Goal: Task Accomplishment & Management: Manage account settings

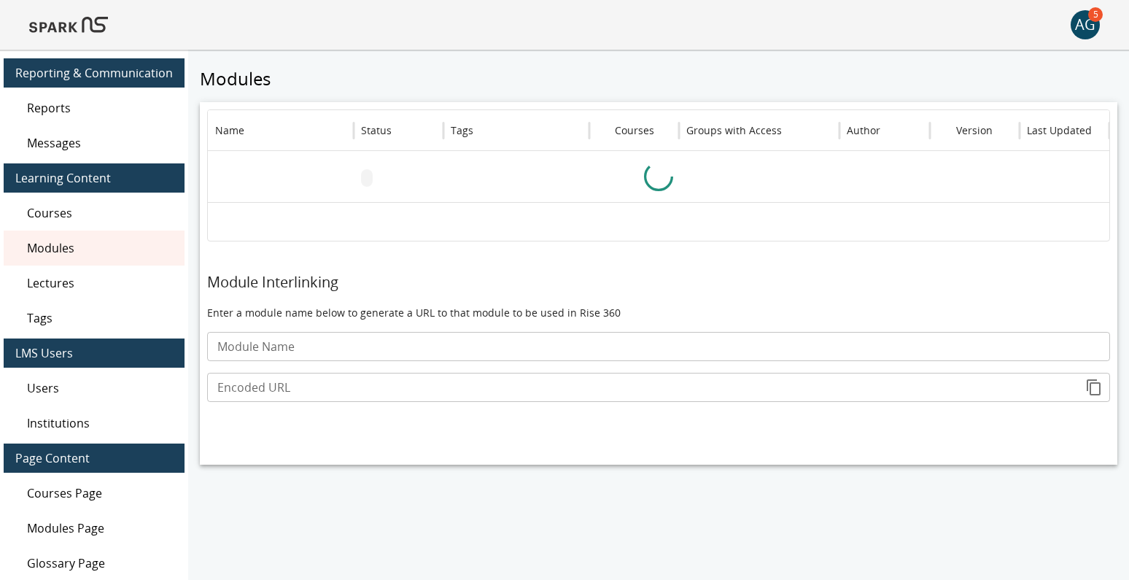
click at [69, 285] on span "Lectures" at bounding box center [100, 283] width 146 height 18
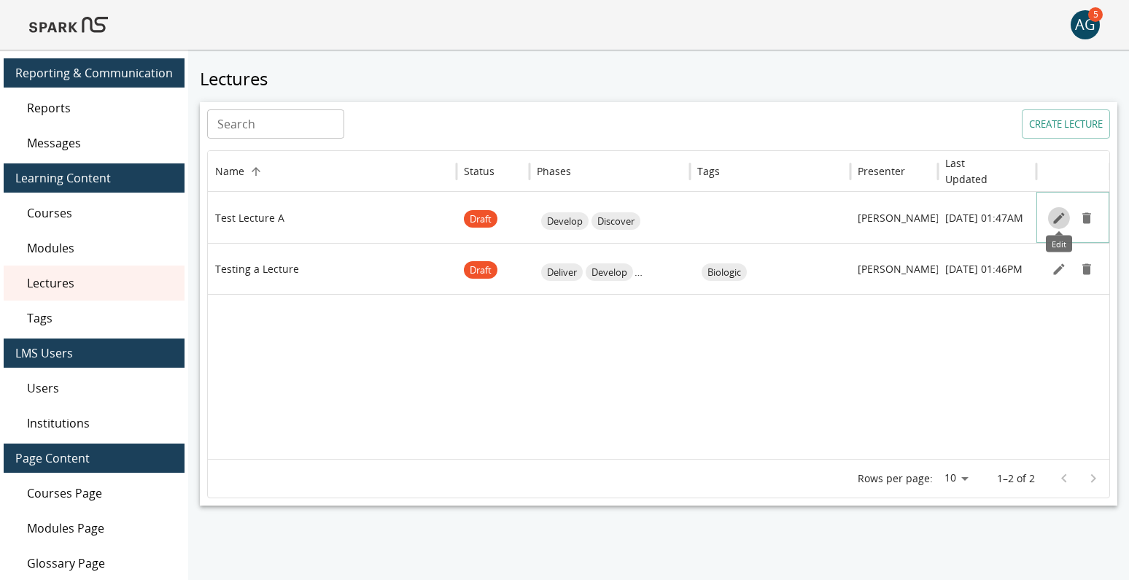
click at [1062, 216] on icon "Edit" at bounding box center [1058, 217] width 11 height 11
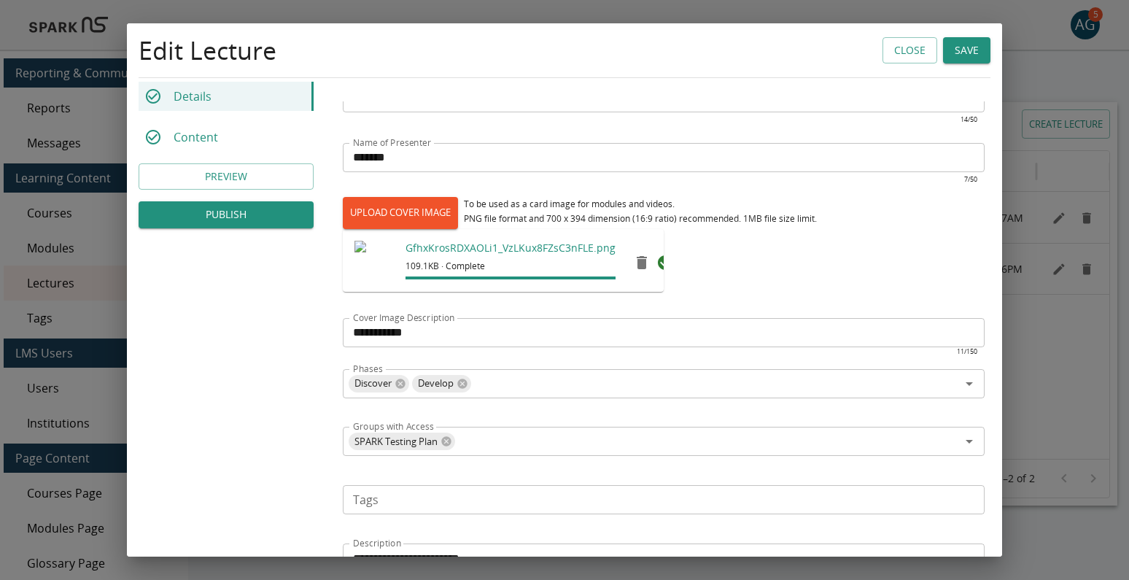
scroll to position [349, 0]
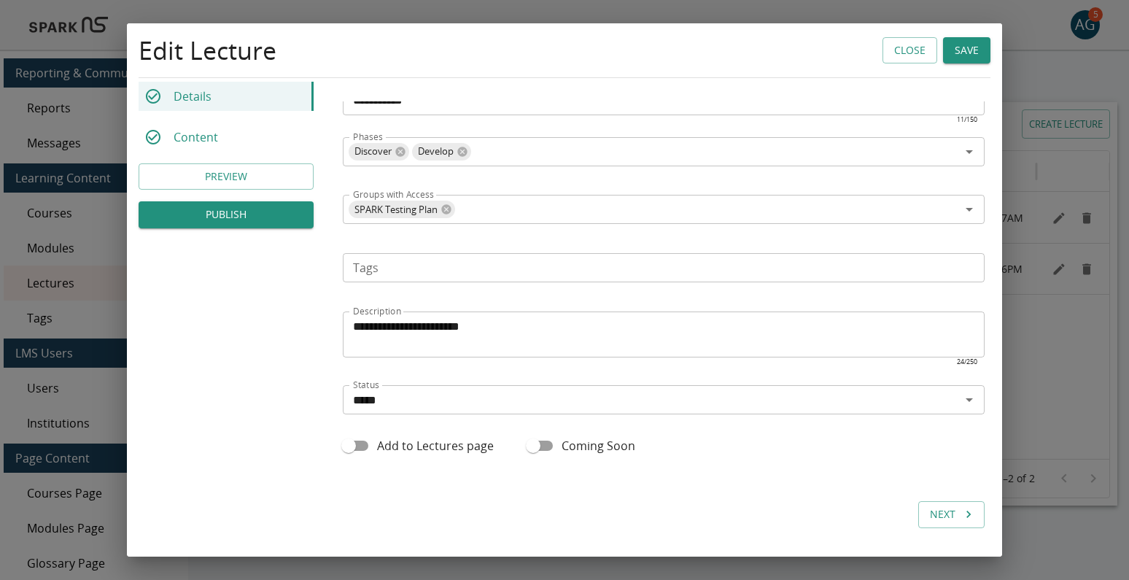
click at [213, 133] on p "Content" at bounding box center [196, 137] width 45 height 18
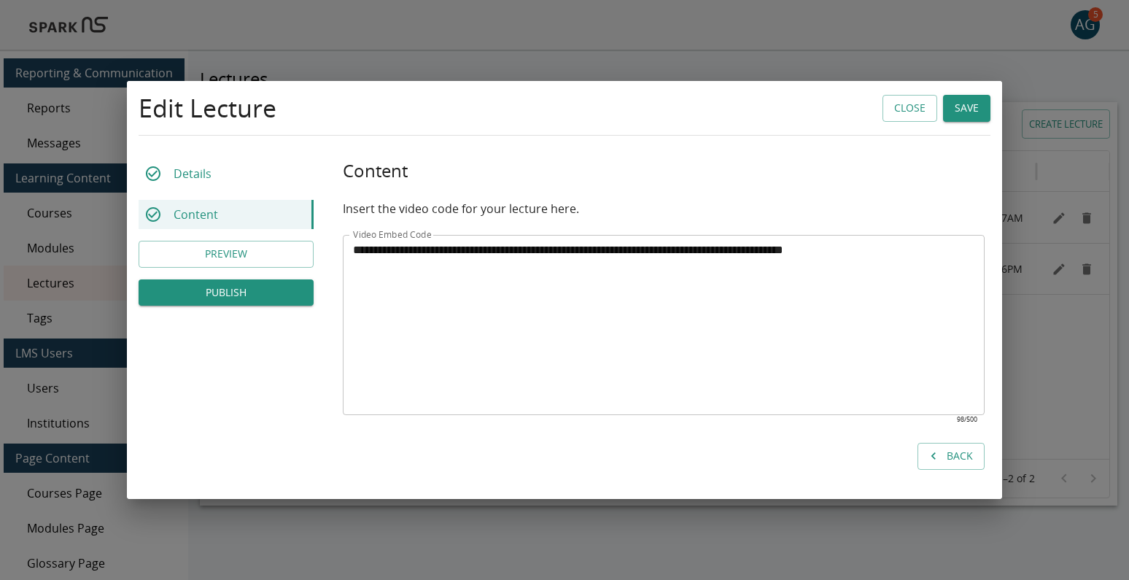
click at [213, 262] on button "PREVIEW" at bounding box center [226, 254] width 175 height 27
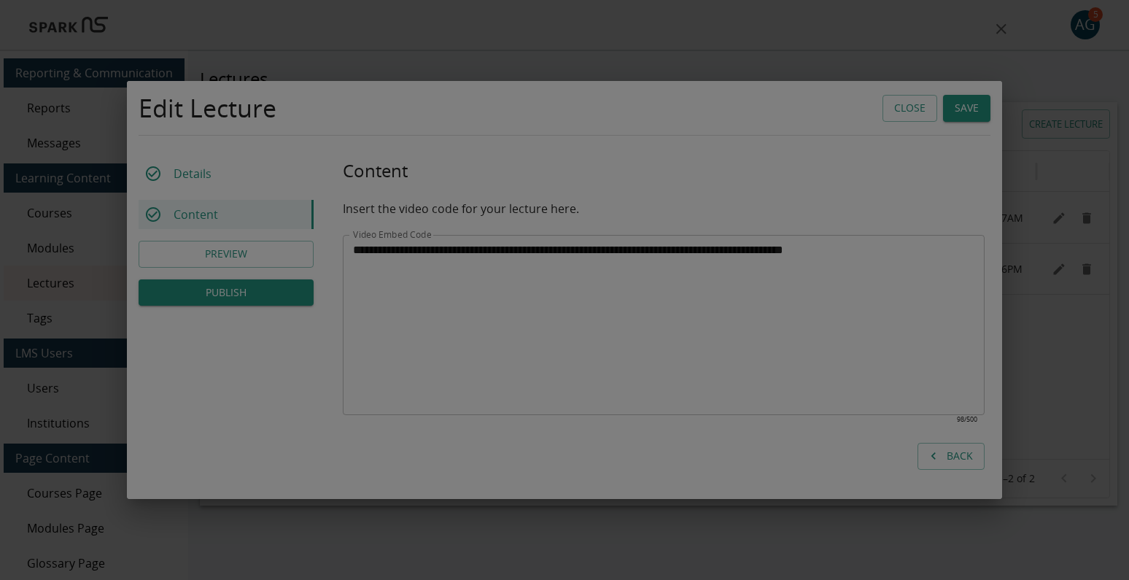
click at [82, 387] on div "Welcome video" at bounding box center [564, 290] width 1129 height 580
click at [1000, 31] on icon "close" at bounding box center [1002, 29] width 18 height 18
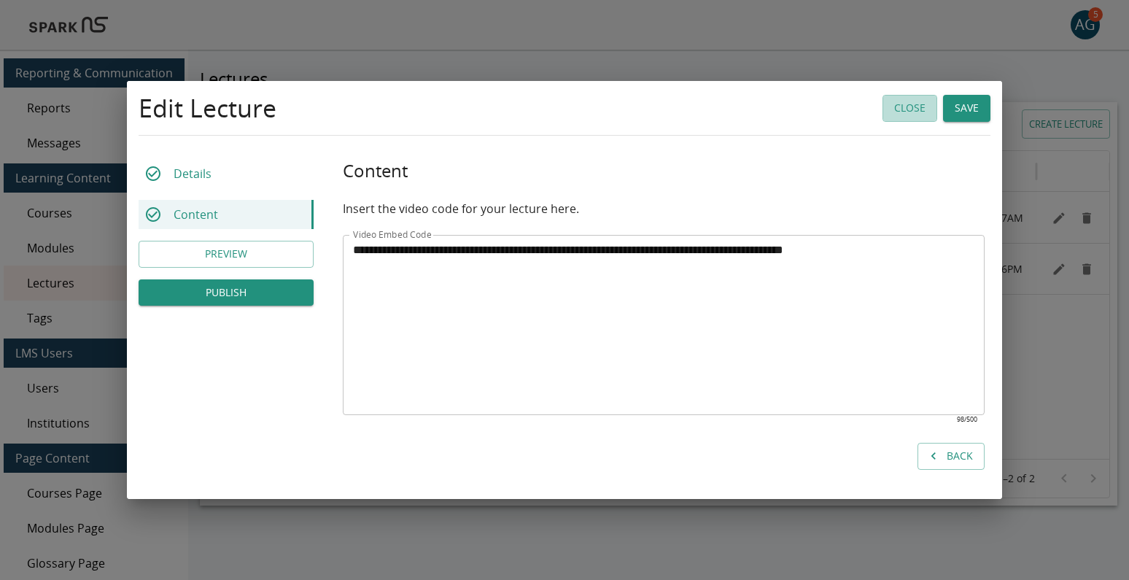
click at [894, 101] on button "Close" at bounding box center [910, 108] width 55 height 27
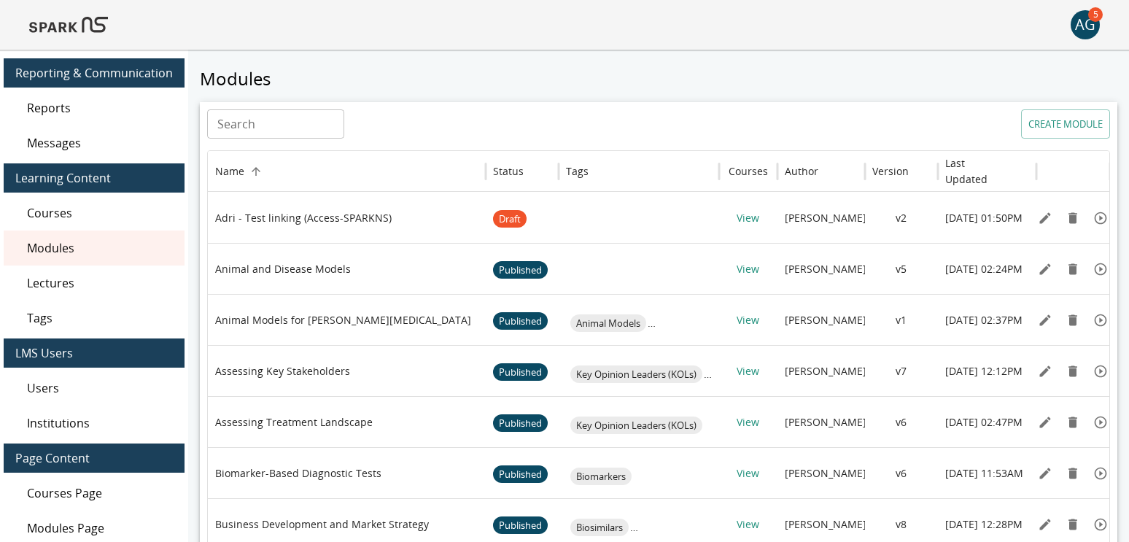
click at [55, 282] on span "Lectures" at bounding box center [100, 283] width 146 height 18
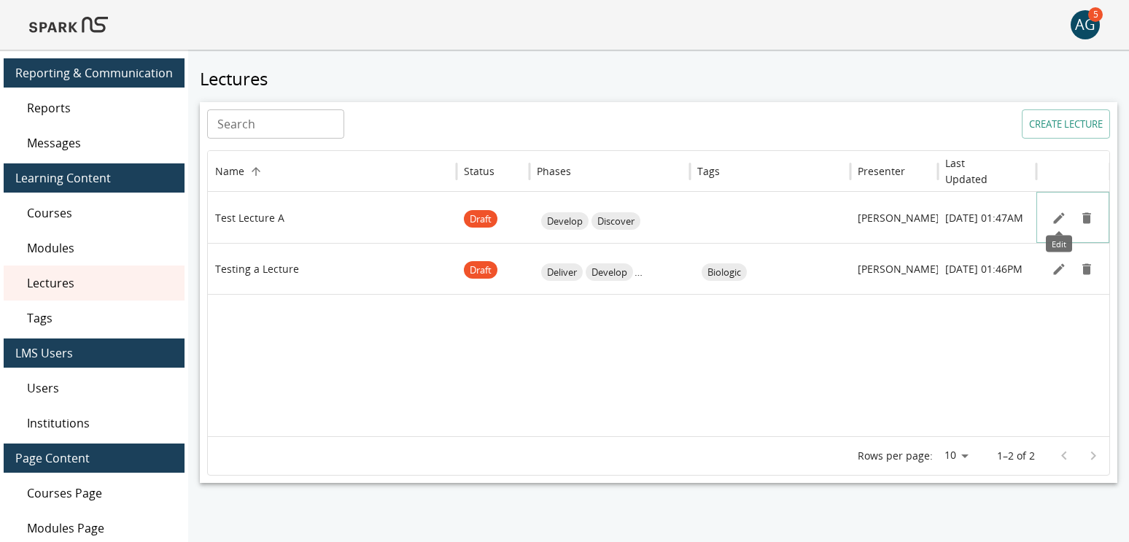
click at [1056, 215] on icon "Edit" at bounding box center [1059, 218] width 15 height 15
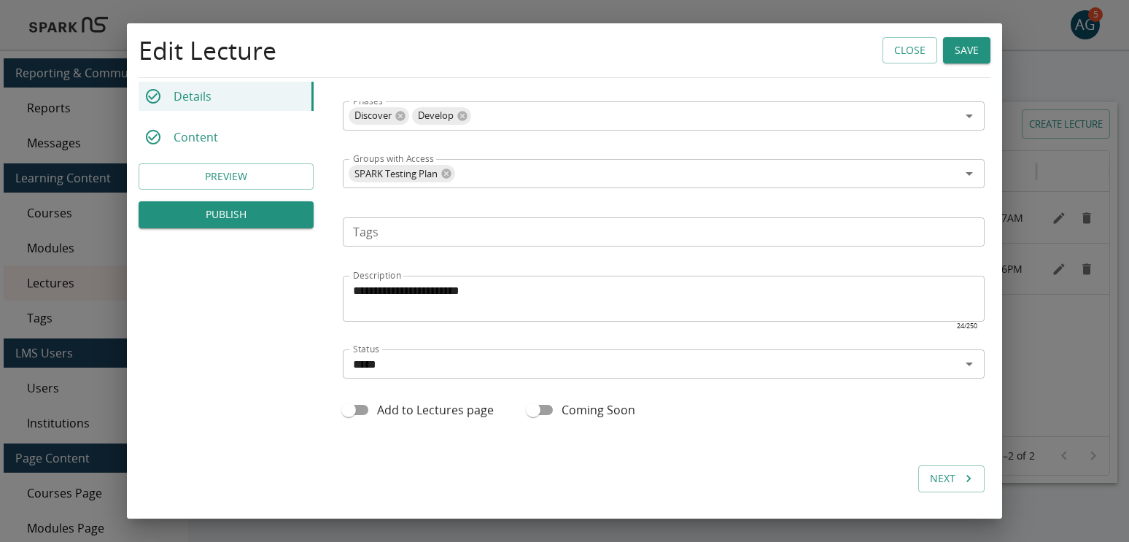
scroll to position [387, 0]
click at [942, 477] on button "Next" at bounding box center [951, 476] width 66 height 27
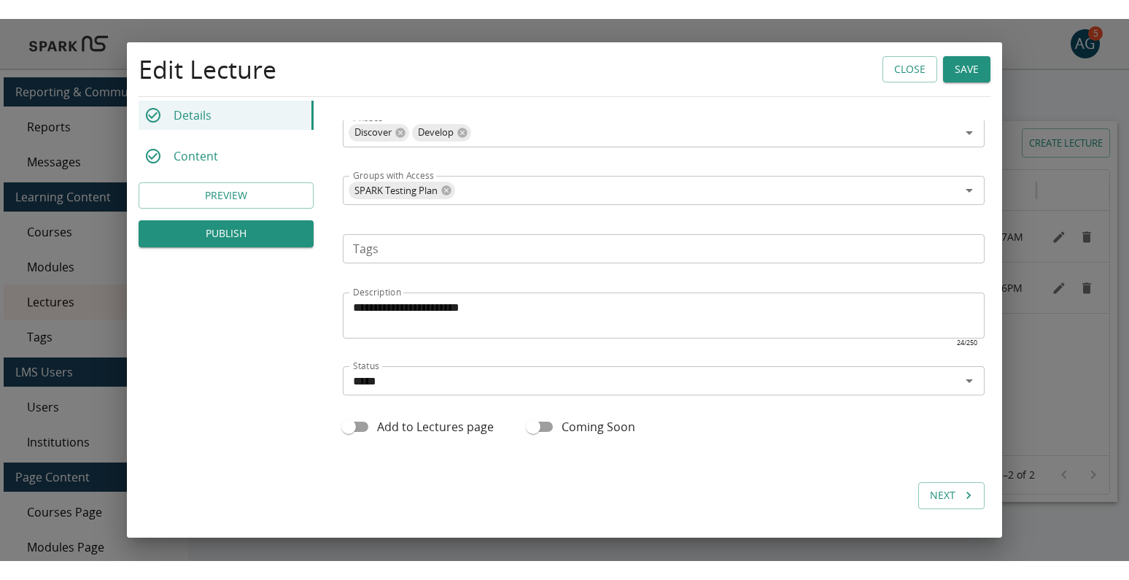
scroll to position [0, 0]
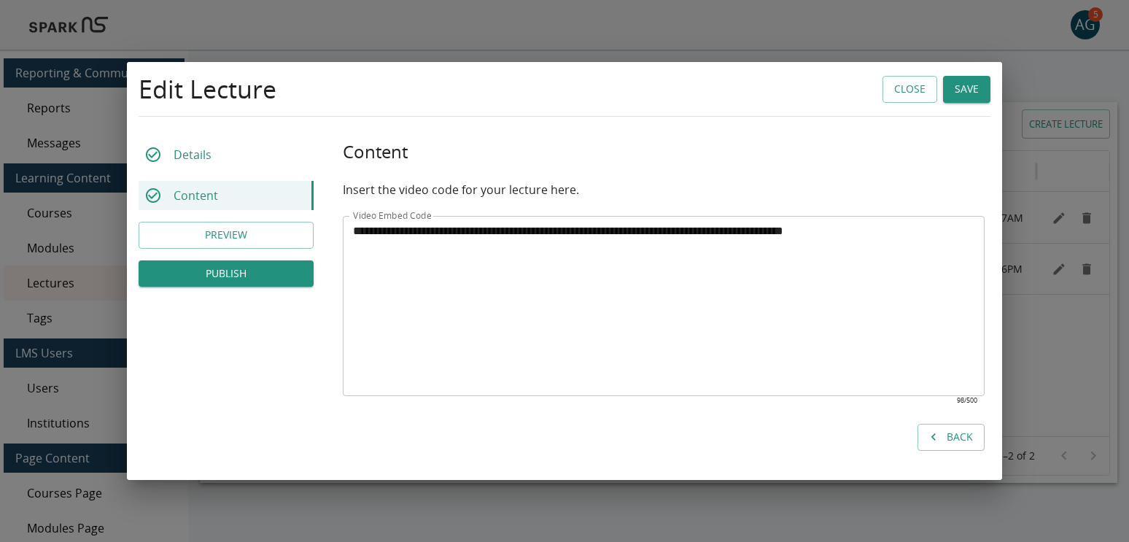
click at [799, 34] on div "**********" at bounding box center [564, 271] width 1129 height 542
